Goal: Information Seeking & Learning: Learn about a topic

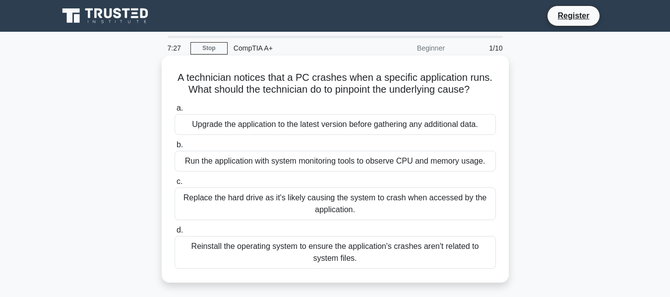
drag, startPoint x: 176, startPoint y: 76, endPoint x: 382, endPoint y: 168, distance: 225.0
click at [422, 266] on div "A technician notices that a PC crashes when a specific application runs. What s…" at bounding box center [335, 169] width 339 height 219
copy div "A technician notices that a PC crashes when a specific application runs. What s…"
click at [261, 178] on label "c. Replace the hard drive as it's likely causing the system to crash when acces…" at bounding box center [336, 198] width 322 height 45
click at [175, 179] on input "c. Replace the hard drive as it's likely causing the system to crash when acces…" at bounding box center [175, 182] width 0 height 6
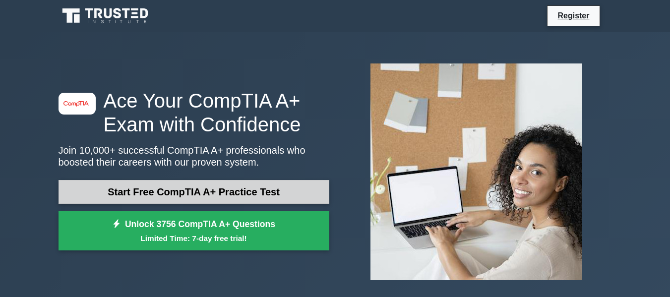
click at [176, 192] on link "Start Free CompTIA A+ Practice Test" at bounding box center [194, 192] width 271 height 24
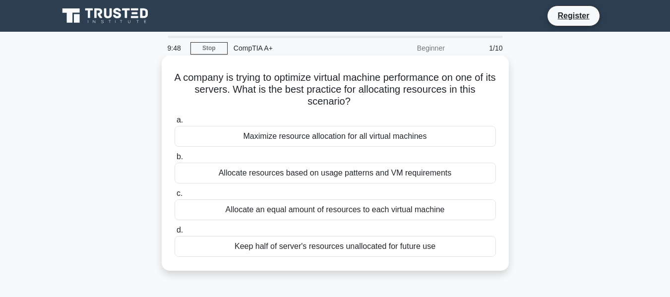
drag, startPoint x: 175, startPoint y: 75, endPoint x: 448, endPoint y: 256, distance: 326.9
click at [448, 260] on div "A company is trying to optimize virtual machine performance on one of its serve…" at bounding box center [335, 163] width 339 height 207
copy div "A company is trying to optimize virtual machine performance on one of its serve…"
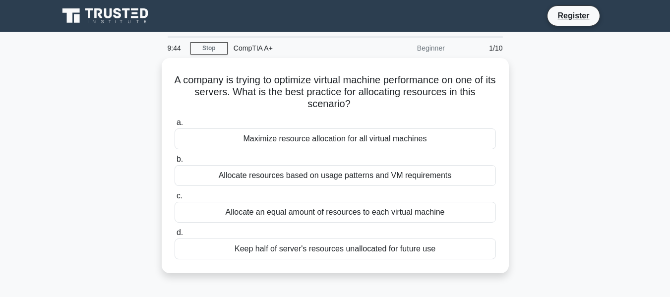
click at [635, 108] on main "9:44 Stop CompTIA A+ Beginner 1/10 A company is trying to optimize virtual mach…" at bounding box center [335, 284] width 670 height 504
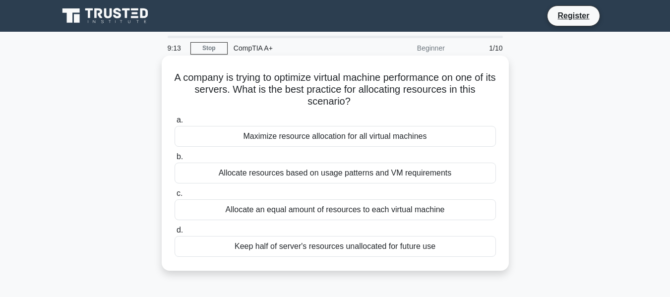
click at [264, 171] on div "Allocate resources based on usage patterns and VM requirements" at bounding box center [336, 173] width 322 height 21
click at [175, 160] on input "b. Allocate resources based on usage patterns and VM requirements" at bounding box center [175, 157] width 0 height 6
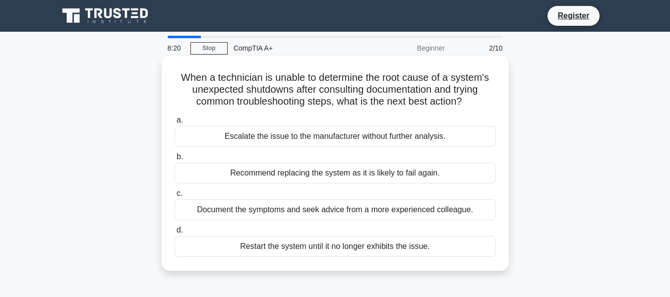
drag, startPoint x: 180, startPoint y: 76, endPoint x: 440, endPoint y: 245, distance: 309.6
click at [440, 245] on div "When a technician is unable to determine the root cause of a system's unexpecte…" at bounding box center [335, 163] width 339 height 207
copy div "When a technician is unable to determine the root cause of a system's unexpecte…"
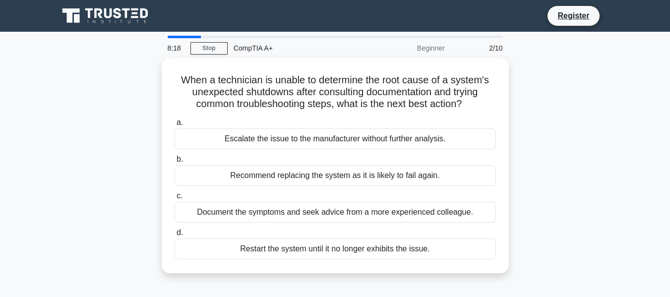
click at [619, 150] on main "8:18 Stop CompTIA A+ Beginner 2/10 When a technician is unable to determine the…" at bounding box center [335, 284] width 670 height 504
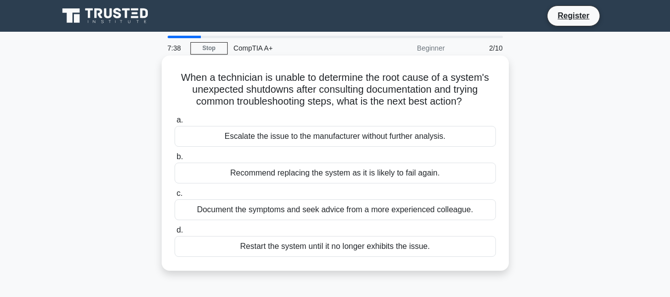
click at [314, 212] on div "Document the symptoms and seek advice from a more experienced colleague." at bounding box center [336, 210] width 322 height 21
click at [175, 197] on input "c. Document the symptoms and seek advice from a more experienced colleague." at bounding box center [175, 194] width 0 height 6
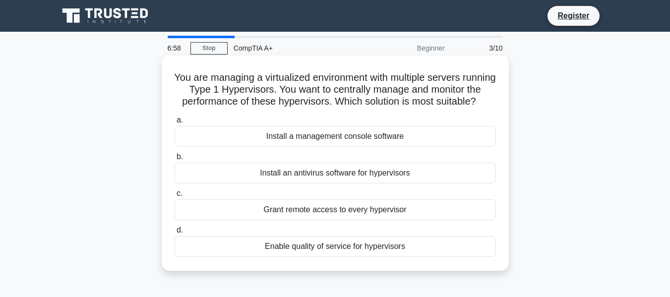
drag, startPoint x: 188, startPoint y: 78, endPoint x: 408, endPoint y: 236, distance: 271.4
click at [425, 263] on div "You are managing a virtualized environment with multiple servers running Type 1…" at bounding box center [335, 163] width 339 height 207
copy div "You are managing a virtualized environment with multiple servers running Type 1…"
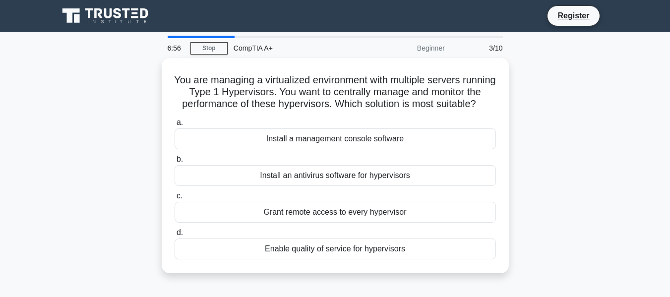
click at [582, 151] on div "You are managing a virtualized environment with multiple servers running Type 1…" at bounding box center [336, 171] width 566 height 227
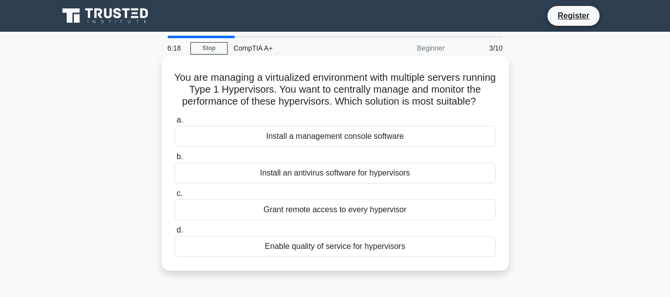
click at [365, 147] on div "Install a management console software" at bounding box center [336, 136] width 322 height 21
click at [175, 124] on input "a. Install a management console software" at bounding box center [175, 120] width 0 height 6
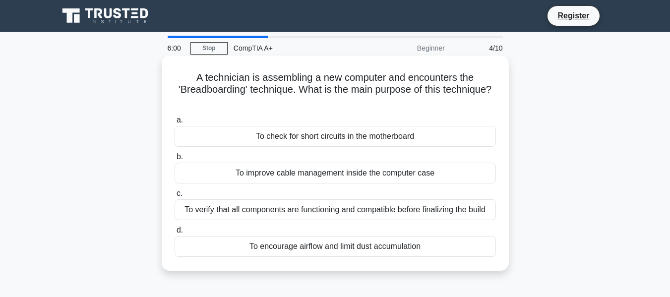
drag, startPoint x: 195, startPoint y: 76, endPoint x: 447, endPoint y: 226, distance: 293.6
click at [460, 259] on div "A technician is assembling a new computer and encounters the 'Breadboarding' te…" at bounding box center [335, 163] width 339 height 207
copy div "A technician is assembling a new computer and encounters the 'Breadboarding' te…"
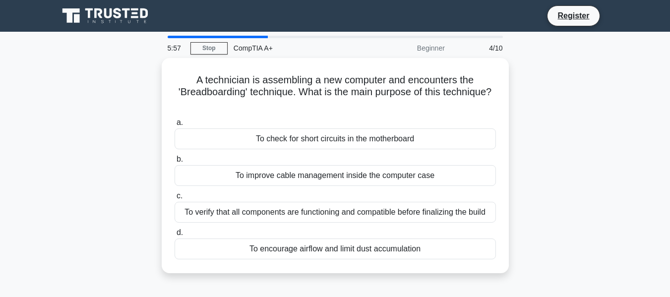
click at [648, 154] on main "5:57 Stop CompTIA A+ Beginner 4/10 A technician is assembling a new computer an…" at bounding box center [335, 284] width 670 height 504
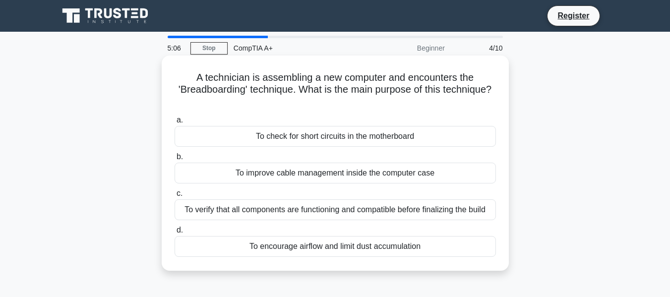
click at [310, 212] on div "To verify that all components are functioning and compatible before finalizing …" at bounding box center [336, 210] width 322 height 21
click at [175, 197] on input "c. To verify that all components are functioning and compatible before finalizi…" at bounding box center [175, 194] width 0 height 6
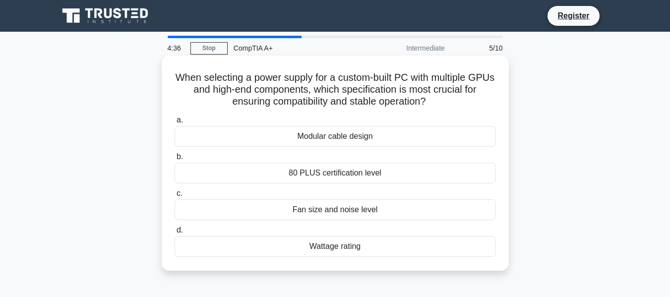
drag, startPoint x: 184, startPoint y: 78, endPoint x: 373, endPoint y: 230, distance: 242.1
click at [375, 250] on div "When selecting a power supply for a custom-built PC with multiple GPUs and high…" at bounding box center [335, 163] width 339 height 207
copy div "When selecting a power supply for a custom-built PC with multiple GPUs and high…"
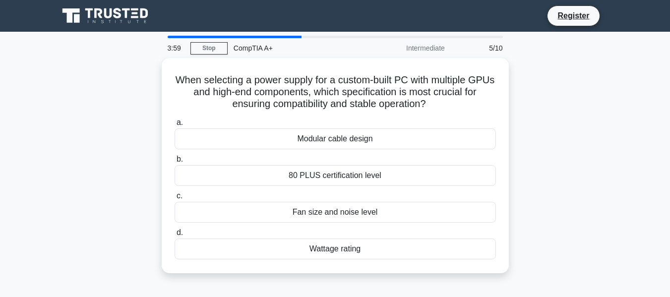
click at [634, 157] on main "3:59 Stop CompTIA A+ Intermediate 5/10 When selecting a power supply for a cust…" at bounding box center [335, 284] width 670 height 504
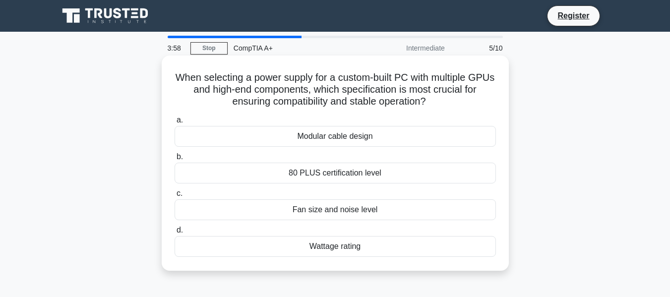
click at [333, 246] on div "Wattage rating" at bounding box center [336, 246] width 322 height 21
click at [175, 234] on input "d. Wattage rating" at bounding box center [175, 230] width 0 height 6
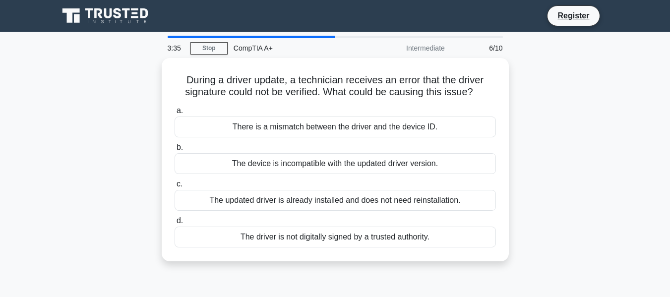
drag, startPoint x: 185, startPoint y: 75, endPoint x: 455, endPoint y: 266, distance: 330.6
click at [455, 266] on div "During a driver update, a technician receives an error that the driver signatur…" at bounding box center [336, 165] width 566 height 215
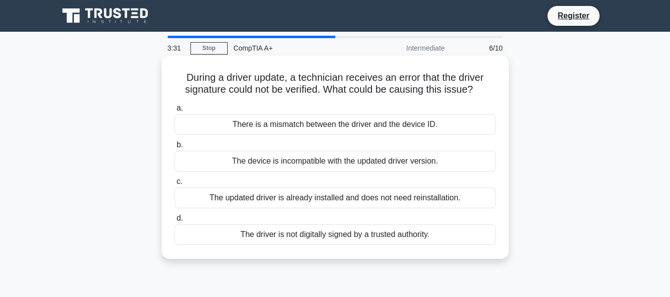
copy div "During a driver update, a technician receives an error that the driver signatur…"
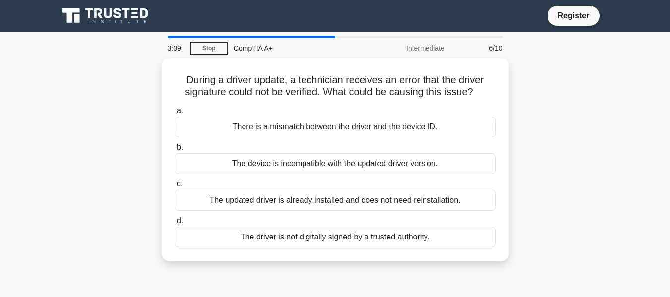
click at [630, 177] on main "3:09 Stop CompTIA A+ Intermediate 6/10 During a driver update, a technician rec…" at bounding box center [335, 284] width 670 height 504
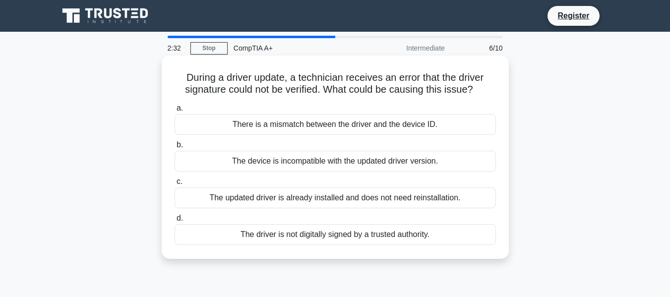
click at [343, 237] on div "The driver is not digitally signed by a trusted authority." at bounding box center [336, 234] width 322 height 21
click at [175, 222] on input "d. The driver is not digitally signed by a trusted authority." at bounding box center [175, 218] width 0 height 6
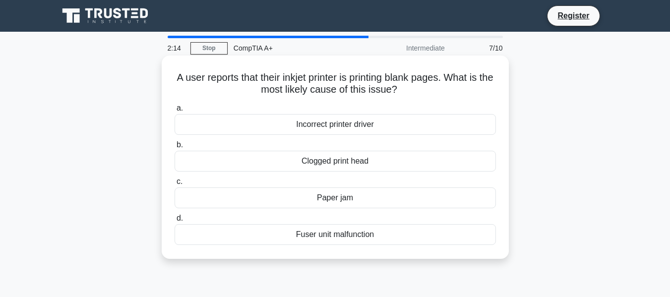
drag, startPoint x: 180, startPoint y: 79, endPoint x: 390, endPoint y: 260, distance: 276.6
click at [390, 259] on div "A user reports that their inkjet printer is printing blank pages. What is the m…" at bounding box center [335, 157] width 347 height 203
copy div "A user reports that their inkjet printer is printing blank pages. What is the m…"
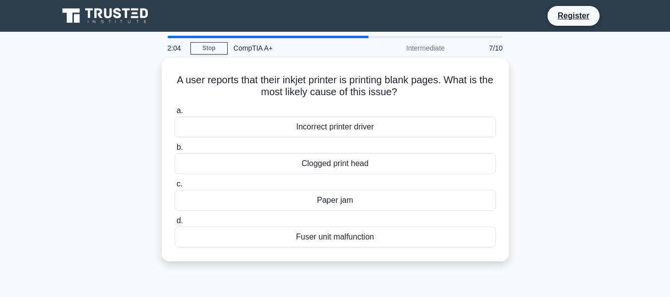
click at [632, 177] on main "2:04 Stop CompTIA A+ Intermediate 7/10 A user reports that their inkjet printer…" at bounding box center [335, 284] width 670 height 504
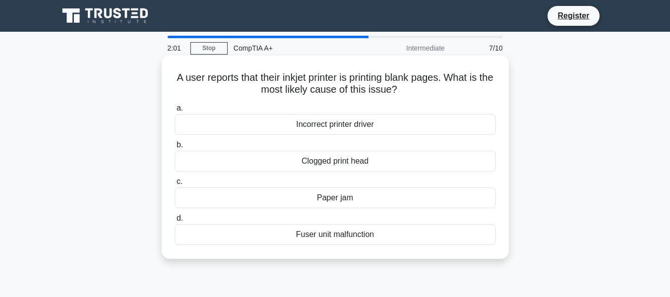
click at [357, 162] on div "Clogged print head" at bounding box center [336, 161] width 322 height 21
click at [175, 148] on input "b. Clogged print head" at bounding box center [175, 145] width 0 height 6
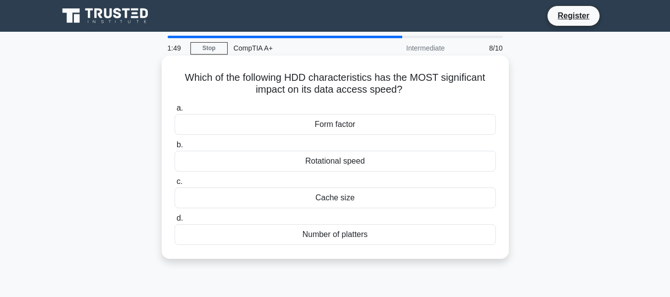
drag, startPoint x: 183, startPoint y: 78, endPoint x: 402, endPoint y: 258, distance: 283.6
click at [402, 258] on div "Which of the following HDD characteristics has the MOST significant impact on i…" at bounding box center [335, 157] width 347 height 203
copy div "Which of the following HDD characteristics has the MOST significant impact on i…"
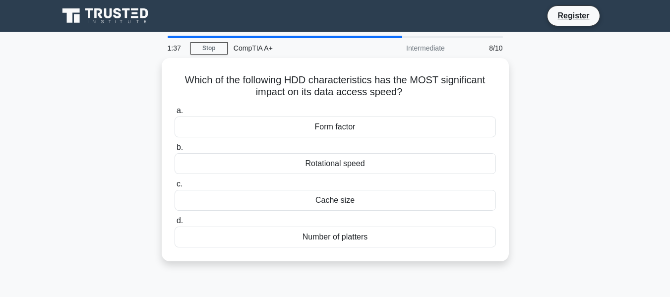
click at [631, 206] on main "1:37 Stop CompTIA A+ Intermediate 8/10 Which of the following HDD characteristi…" at bounding box center [335, 284] width 670 height 504
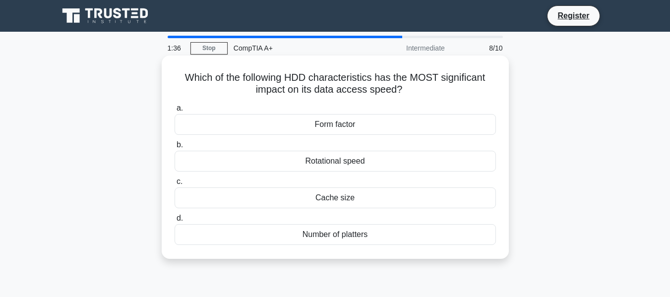
click at [351, 163] on div "Rotational speed" at bounding box center [336, 161] width 322 height 21
click at [175, 148] on input "b. Rotational speed" at bounding box center [175, 145] width 0 height 6
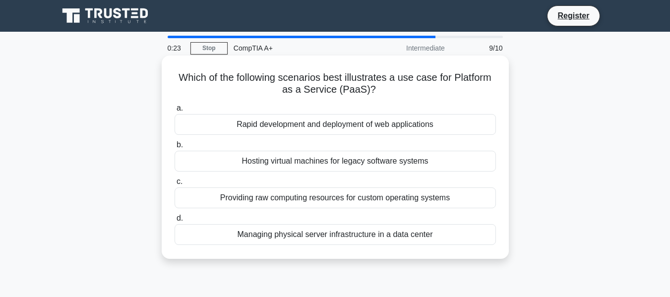
drag, startPoint x: 176, startPoint y: 78, endPoint x: 456, endPoint y: 259, distance: 333.1
click at [456, 259] on div "Which of the following scenarios best illustrates a use case for Platform as a …" at bounding box center [335, 157] width 347 height 203
copy div "Which of the following scenarios best illustrates a use case for Platform as a …"
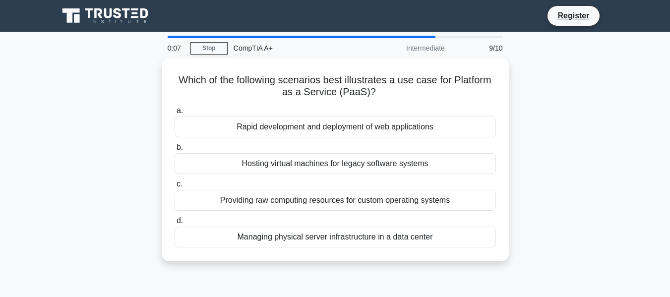
click at [596, 203] on div "Which of the following scenarios best illustrates a use case for Platform as a …" at bounding box center [336, 165] width 566 height 215
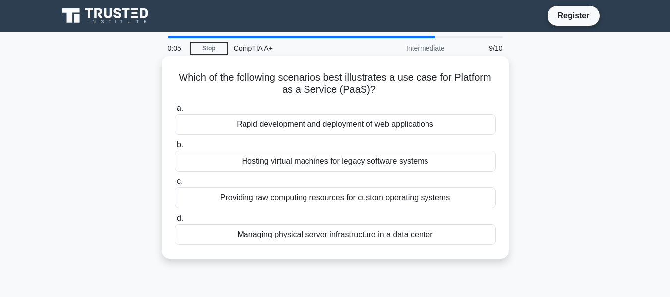
click at [293, 124] on div "Rapid development and deployment of web applications" at bounding box center [336, 124] width 322 height 21
click at [175, 112] on input "a. Rapid development and deployment of web applications" at bounding box center [175, 108] width 0 height 6
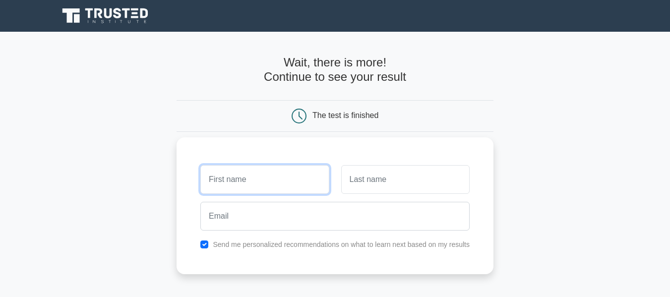
click at [252, 184] on input "text" at bounding box center [264, 179] width 129 height 29
type input "f"
type input "Florence"
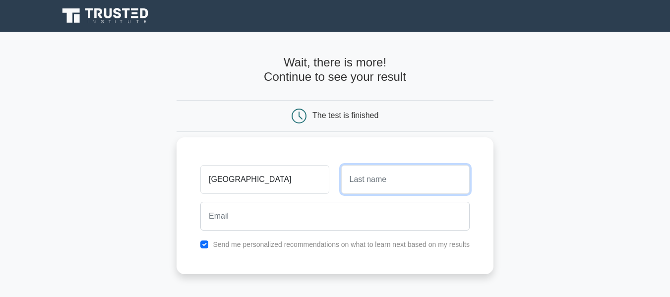
click at [388, 183] on input "text" at bounding box center [405, 179] width 129 height 29
type input "Gatwiri"
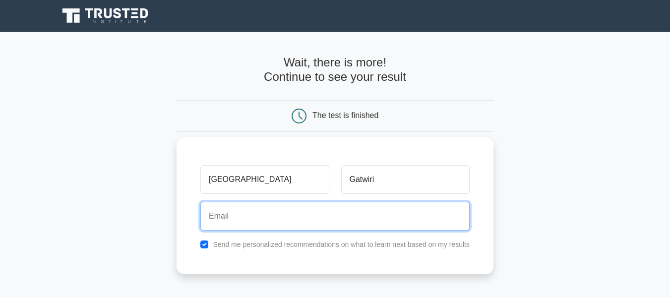
click at [262, 219] on input "email" at bounding box center [334, 216] width 269 height 29
type input "gatwiriflorence2@gmail.com"
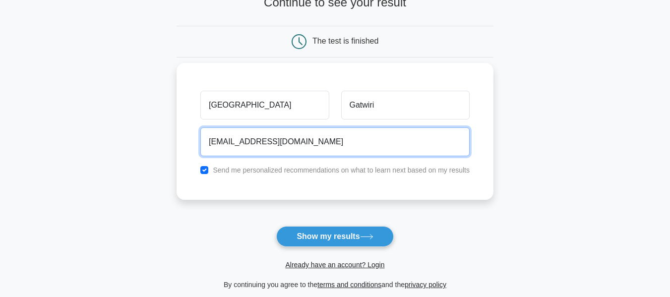
scroll to position [99, 0]
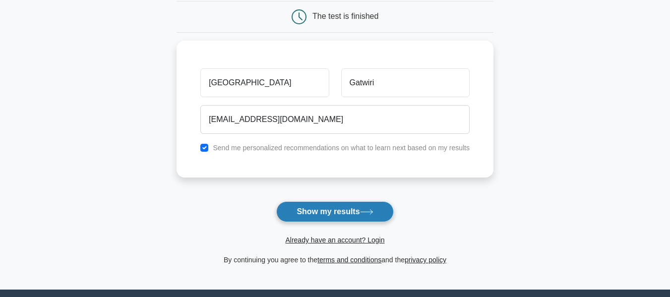
click at [335, 213] on button "Show my results" at bounding box center [334, 211] width 117 height 21
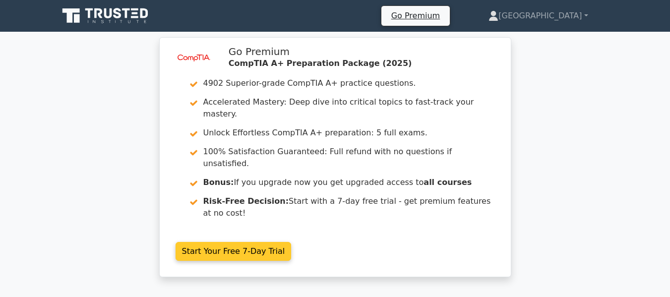
click at [238, 242] on link "Start Your Free 7-Day Trial" at bounding box center [234, 251] width 116 height 19
